Goal: Check status: Check status

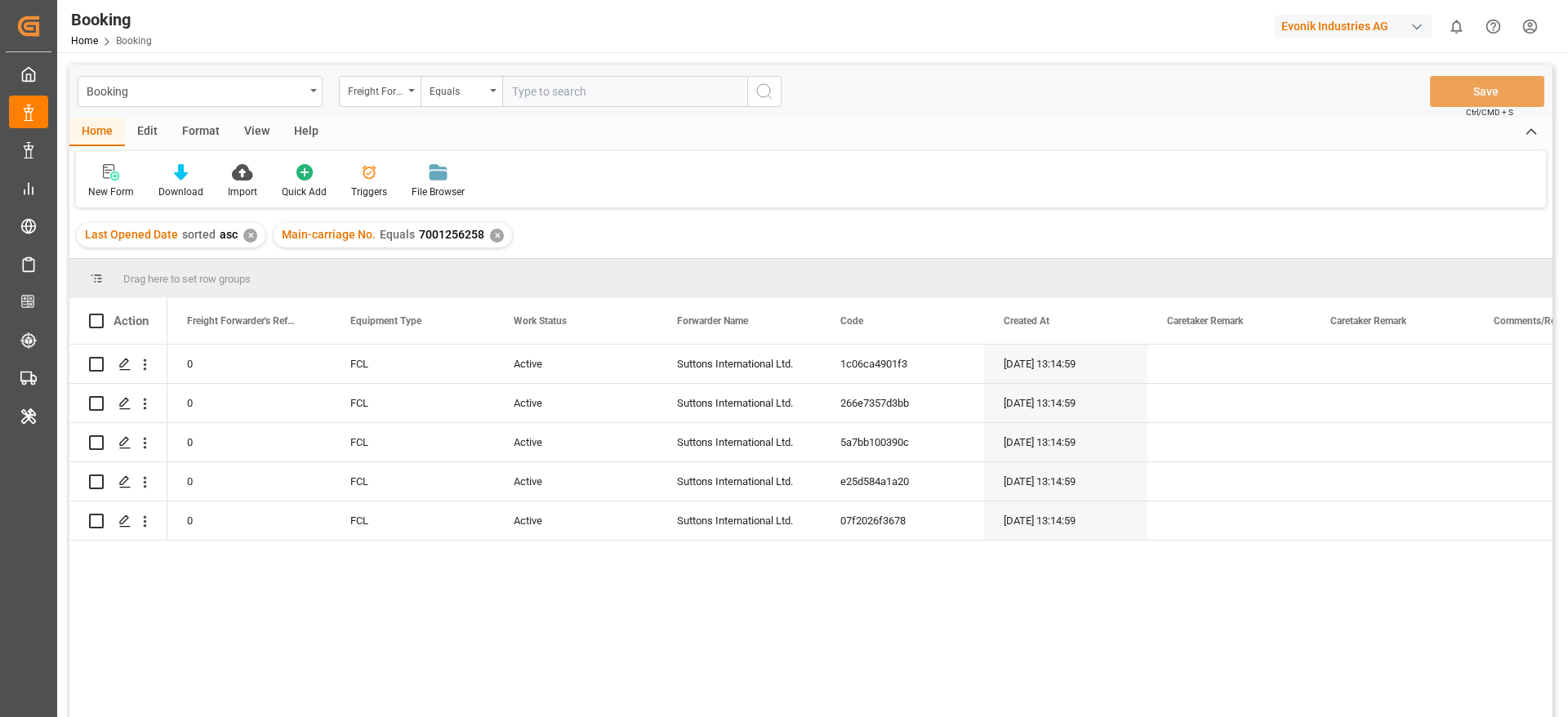
click at [201, 133] on div "Format" at bounding box center [201, 132] width 62 height 27
click at [111, 194] on div "Filter Rows" at bounding box center [112, 191] width 48 height 15
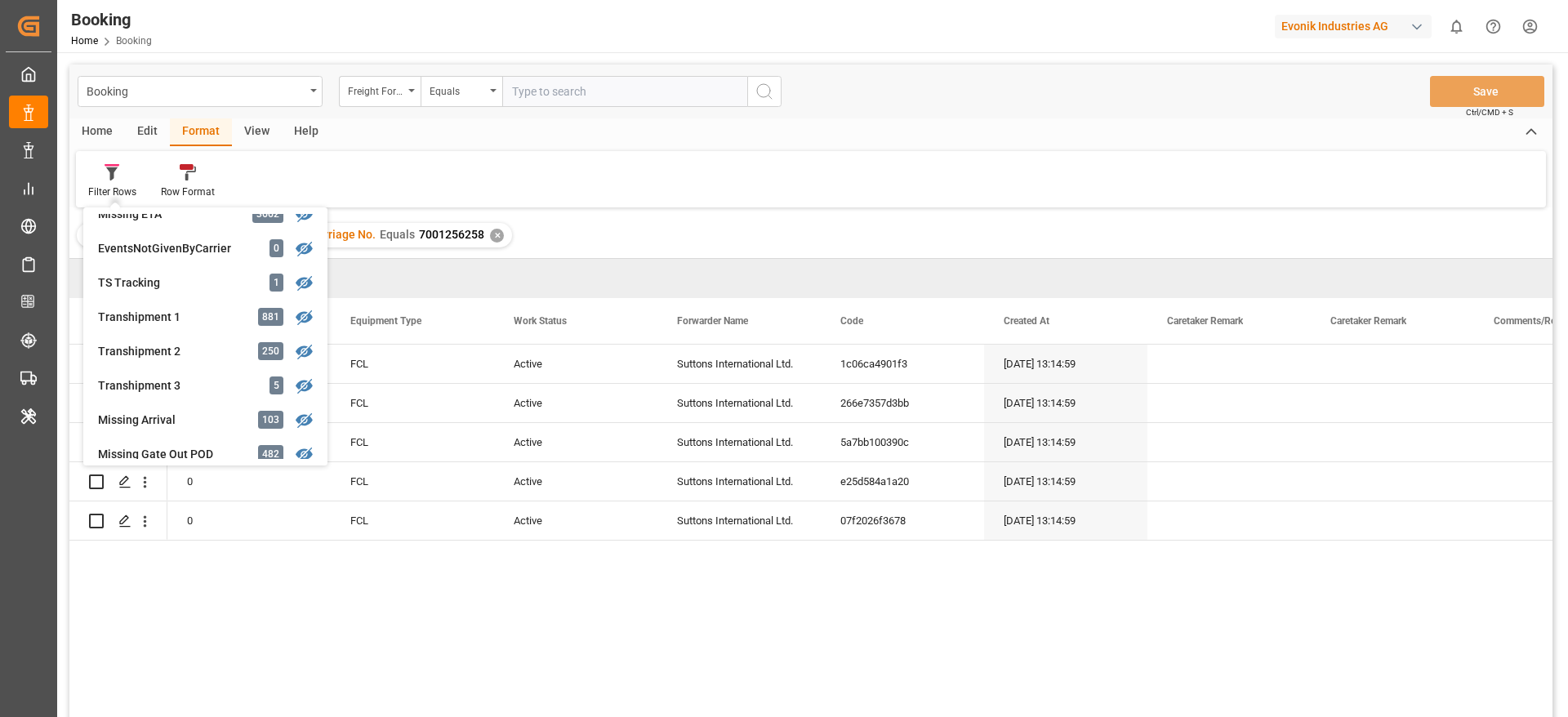
scroll to position [468, 0]
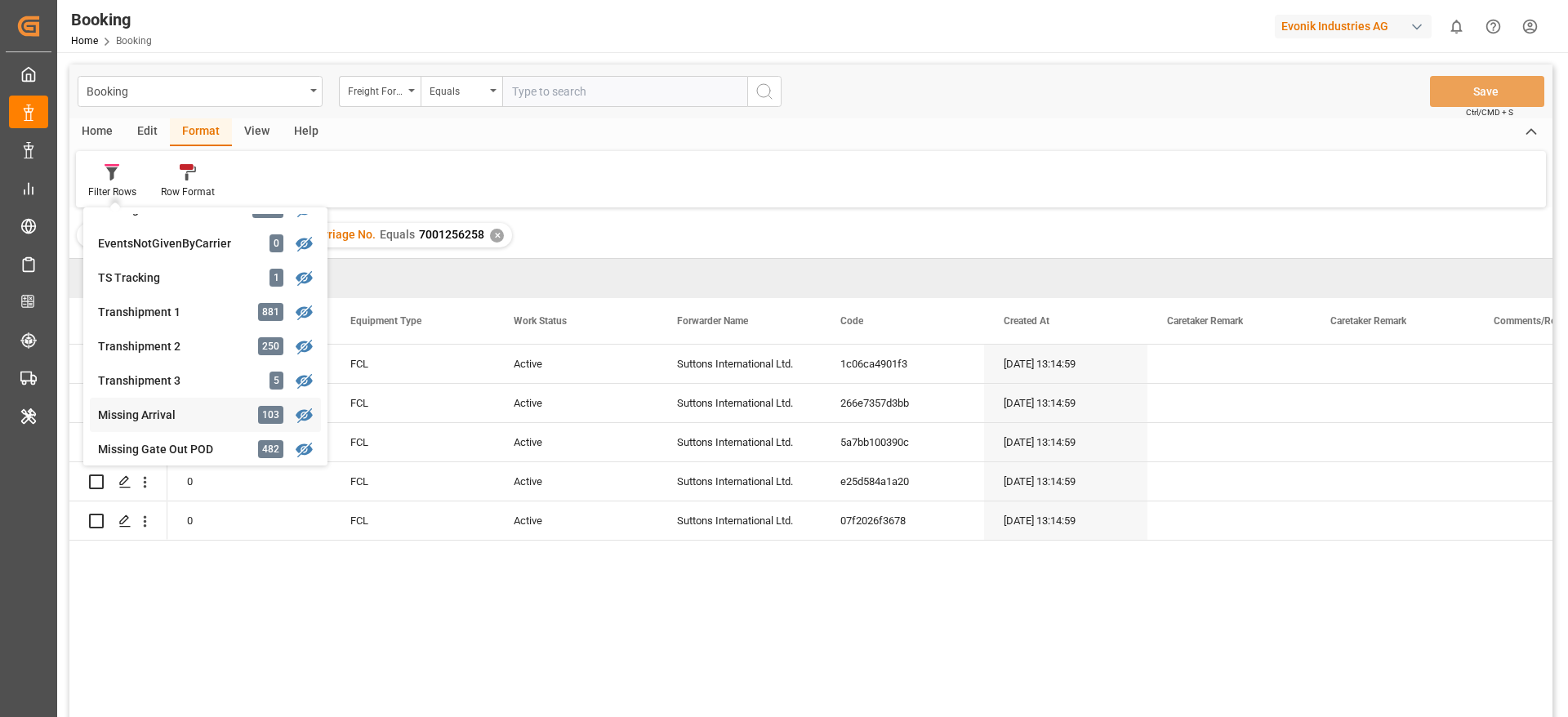
click at [193, 413] on div "Missing Arrival" at bounding box center [169, 414] width 143 height 17
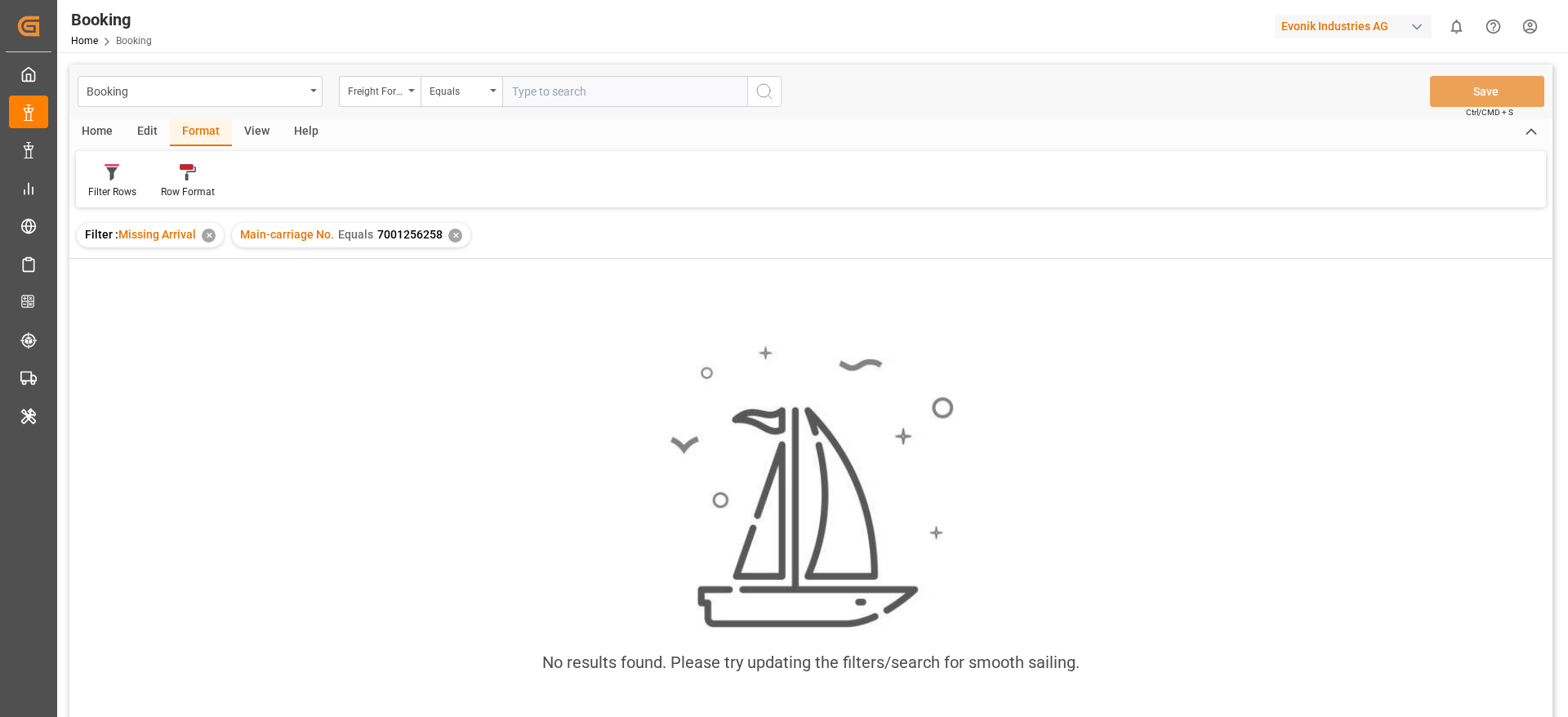
click at [455, 235] on div "✕" at bounding box center [455, 235] width 14 height 14
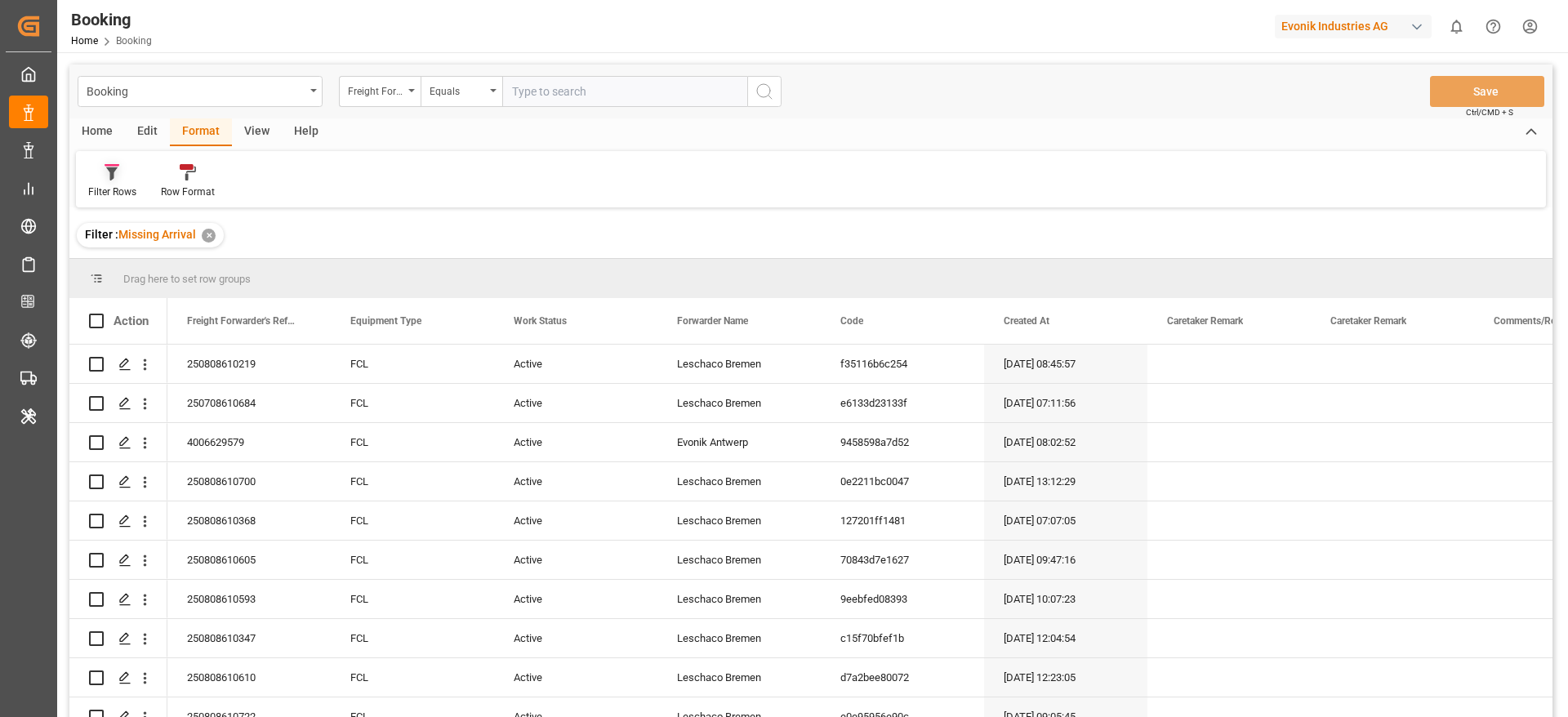
click at [126, 180] on div at bounding box center [112, 172] width 48 height 17
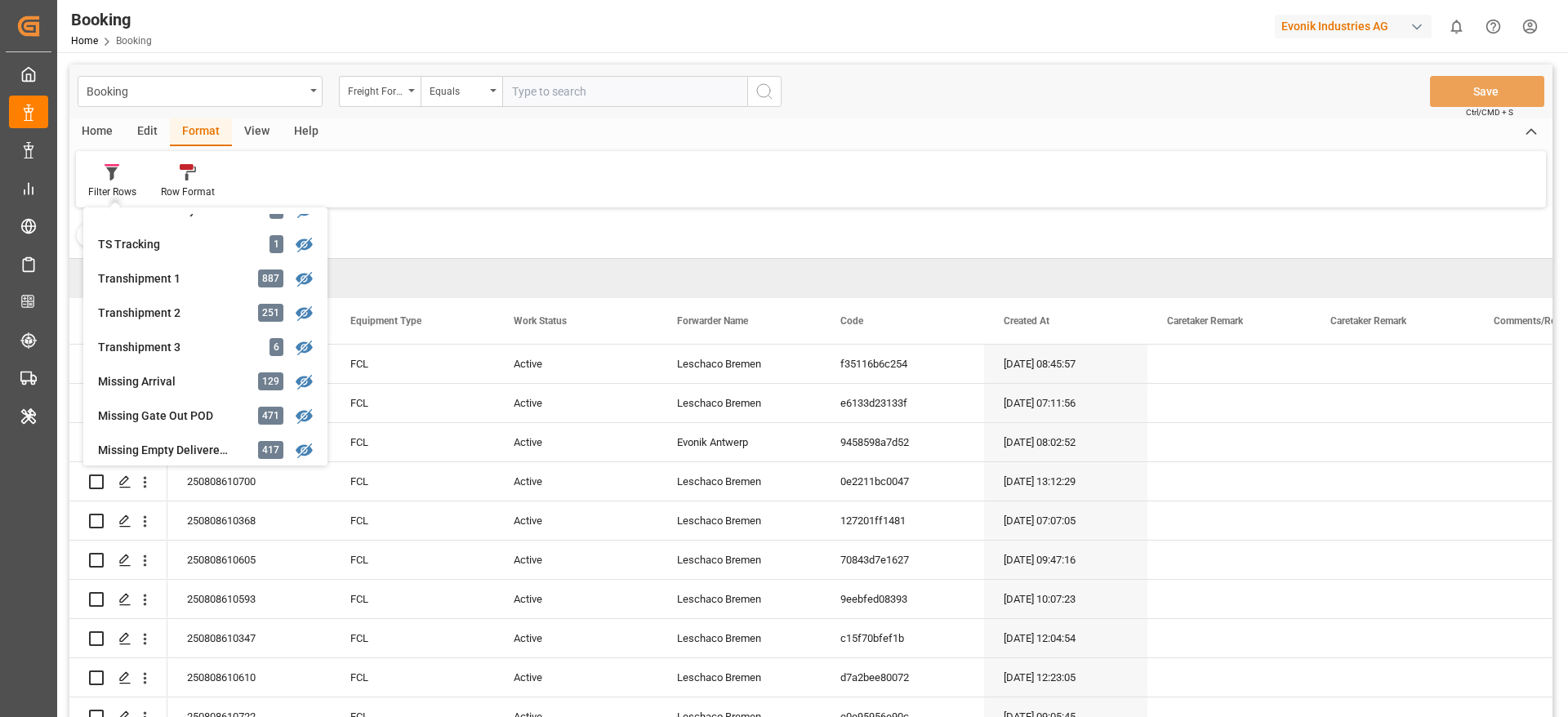
scroll to position [501, 0]
